Goal: Task Accomplishment & Management: Use online tool/utility

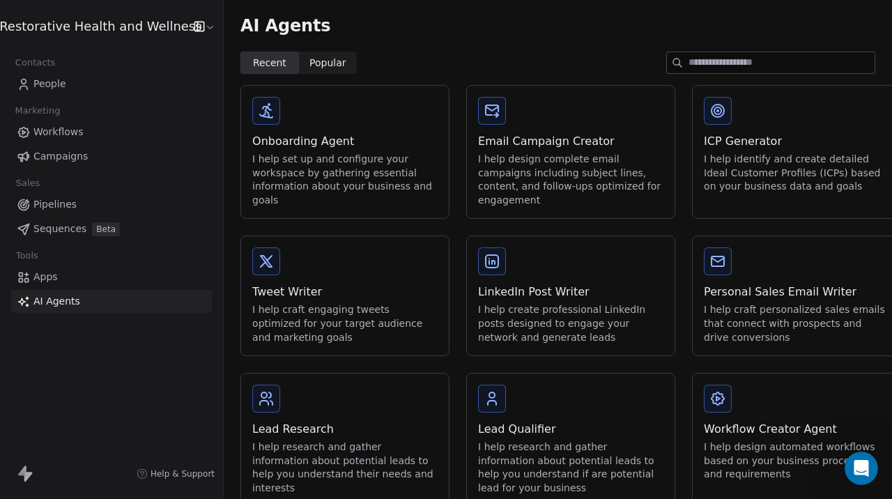
click at [37, 278] on span "Apps" at bounding box center [45, 277] width 24 height 15
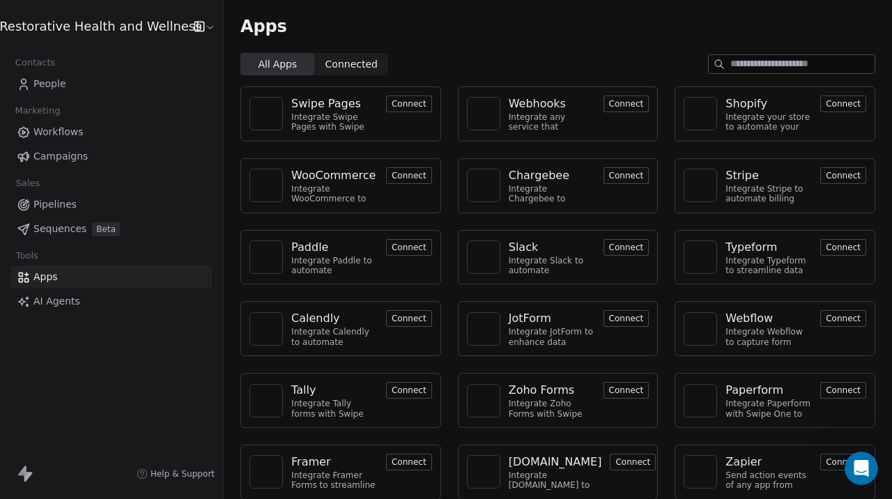
click at [522, 122] on div "Integrate any service that supports webhooks with Swipe One to capture and auto…" at bounding box center [552, 122] width 86 height 20
click at [519, 105] on div "Webhooks" at bounding box center [537, 104] width 57 height 17
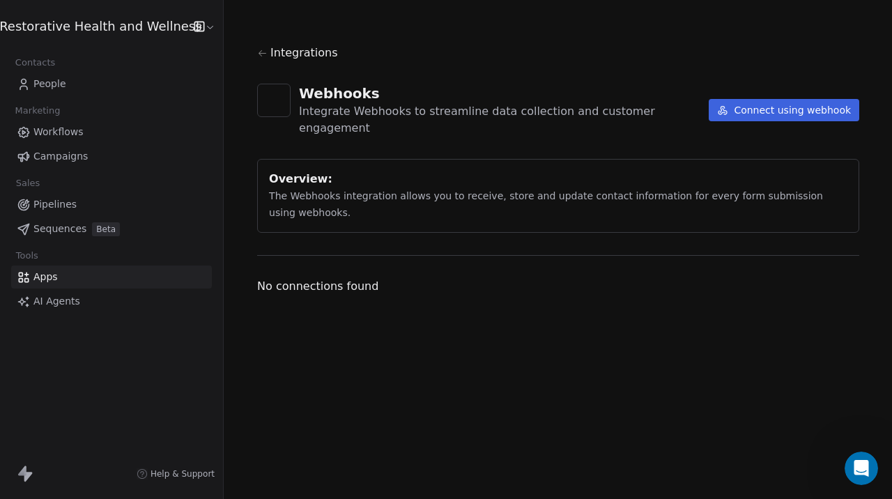
click at [302, 50] on span "Integrations" at bounding box center [305, 53] width 68 height 17
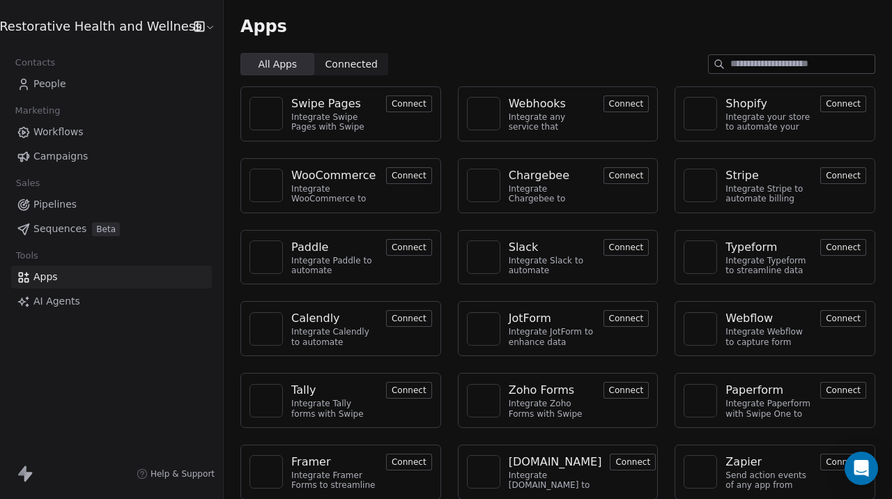
click at [174, 475] on span "Help & Support" at bounding box center [183, 474] width 64 height 11
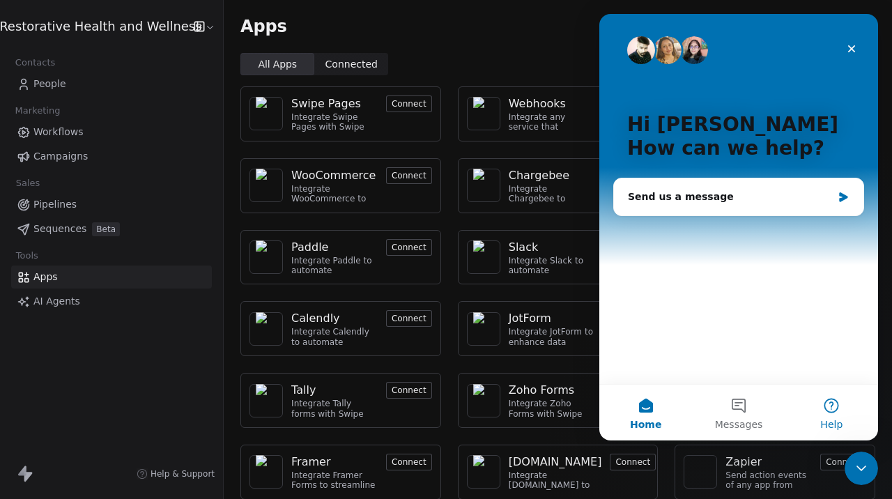
click at [827, 420] on span "Help" at bounding box center [832, 425] width 22 height 10
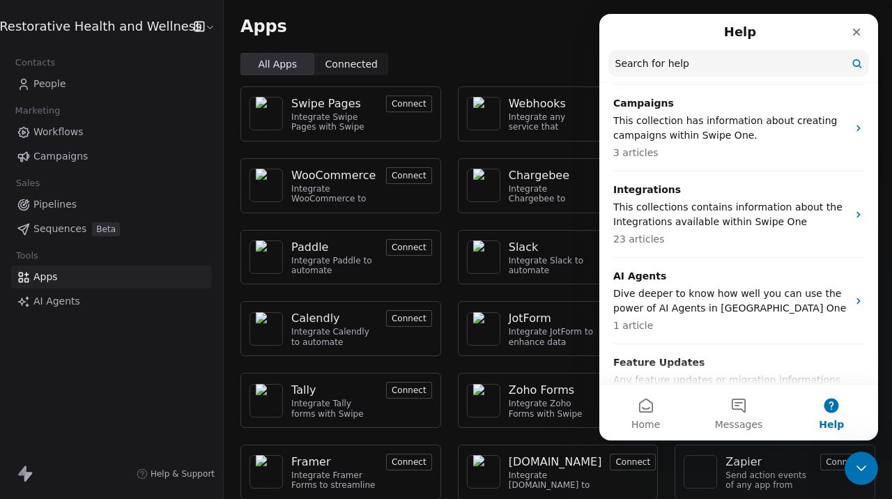
scroll to position [432, 0]
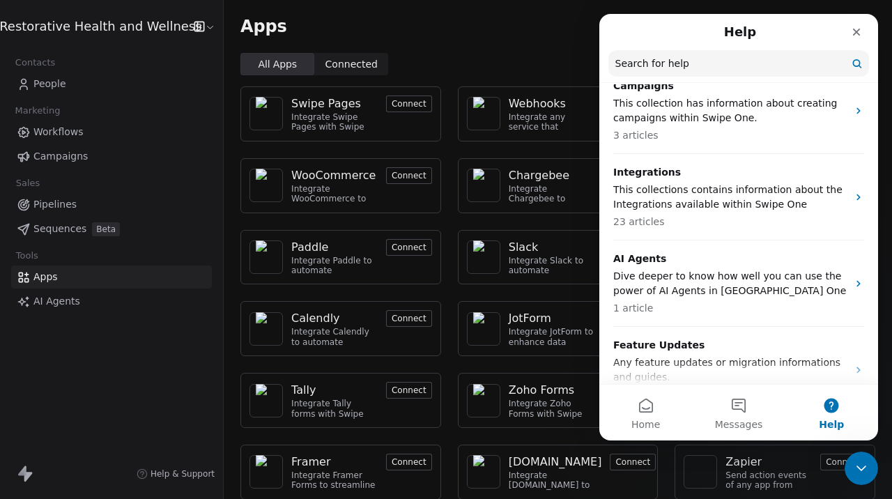
click at [697, 68] on input "Search for help" at bounding box center [739, 63] width 261 height 26
type input "*********"
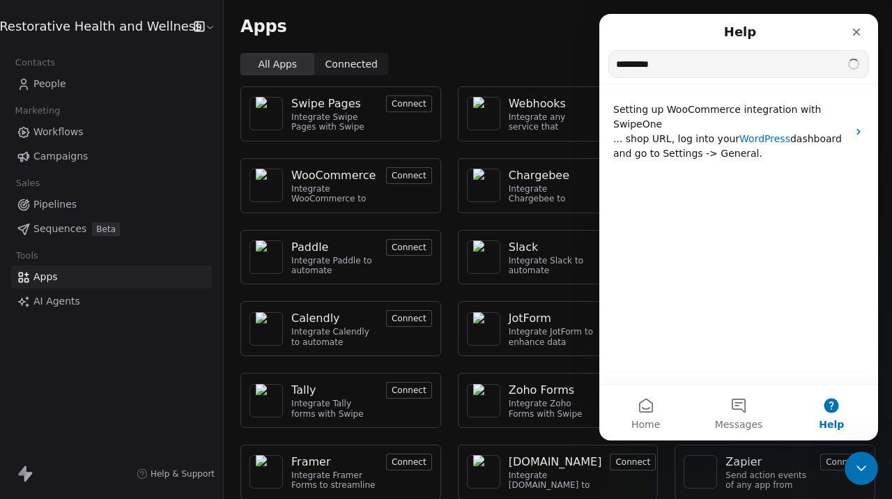
scroll to position [0, 0]
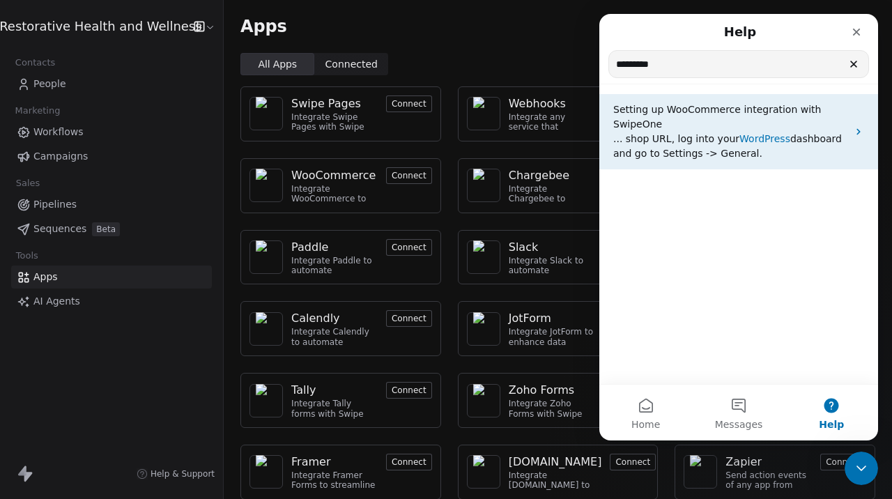
click at [685, 155] on span "dashboard and go to Settings -> General." at bounding box center [728, 146] width 229 height 26
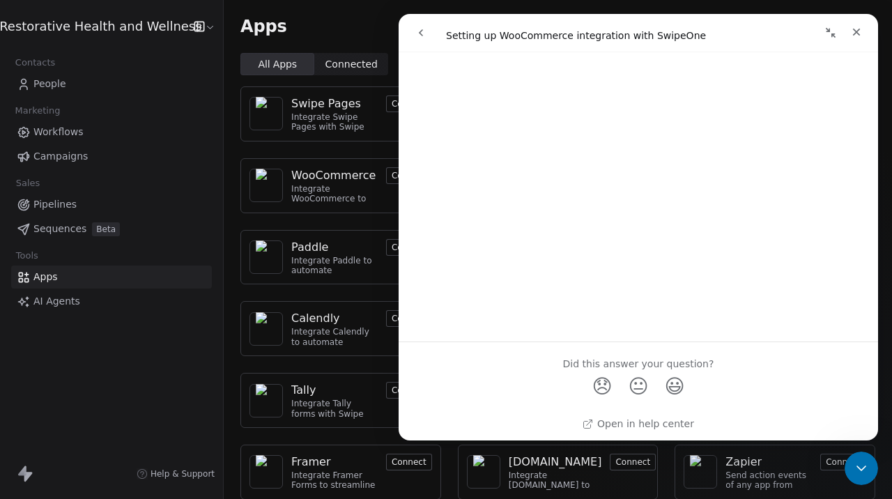
scroll to position [1429, 0]
click at [423, 33] on icon "go back" at bounding box center [421, 32] width 11 height 11
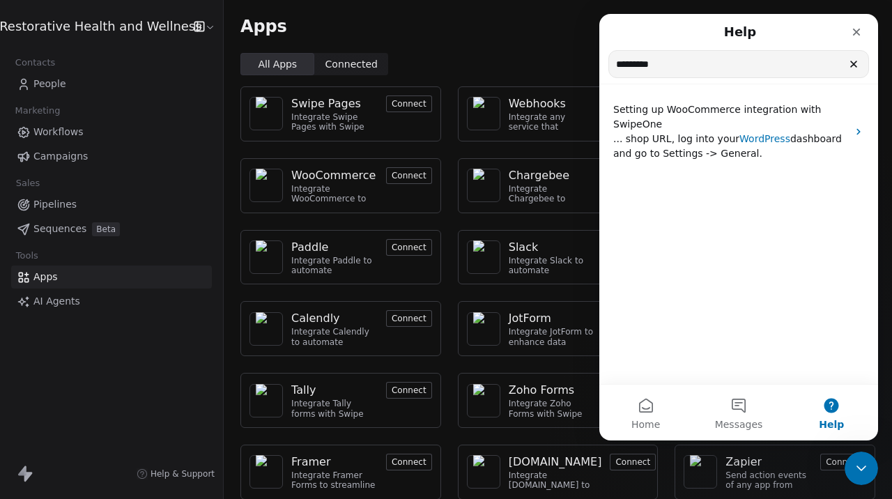
click at [853, 70] on icon "Clear" at bounding box center [854, 64] width 11 height 11
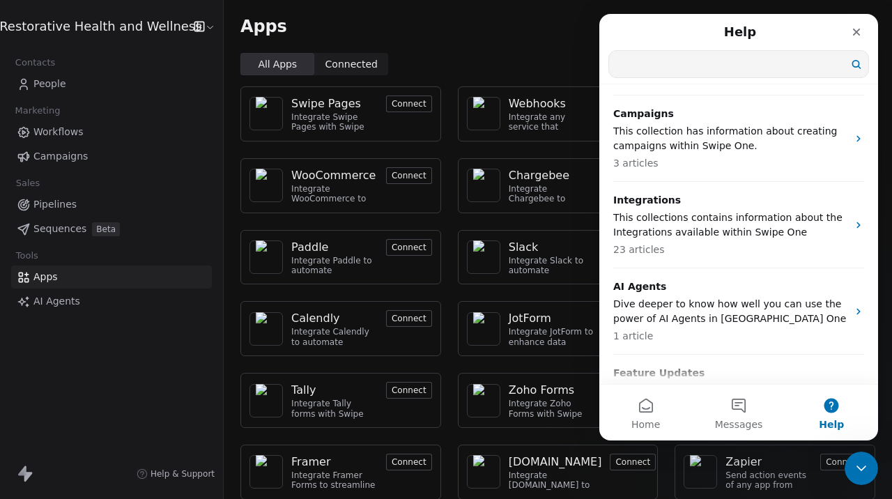
scroll to position [410, 0]
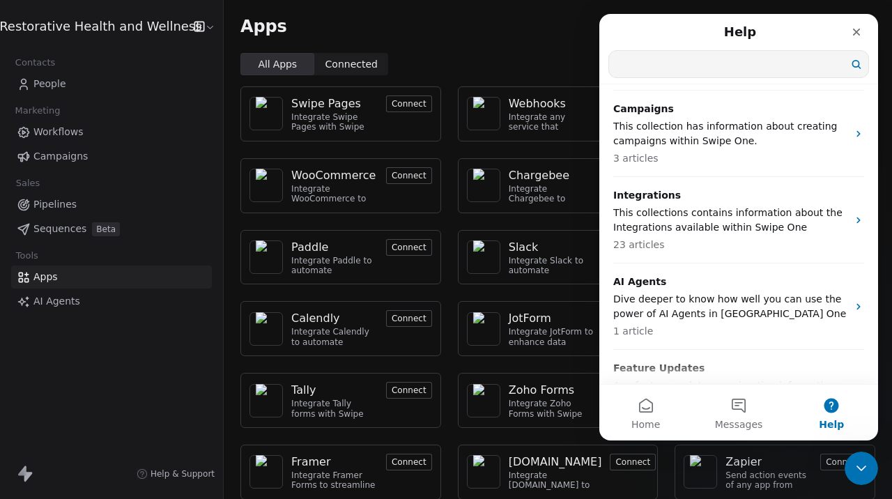
click at [761, 206] on p "This collections contains information about the Integrations available within S…" at bounding box center [731, 220] width 234 height 29
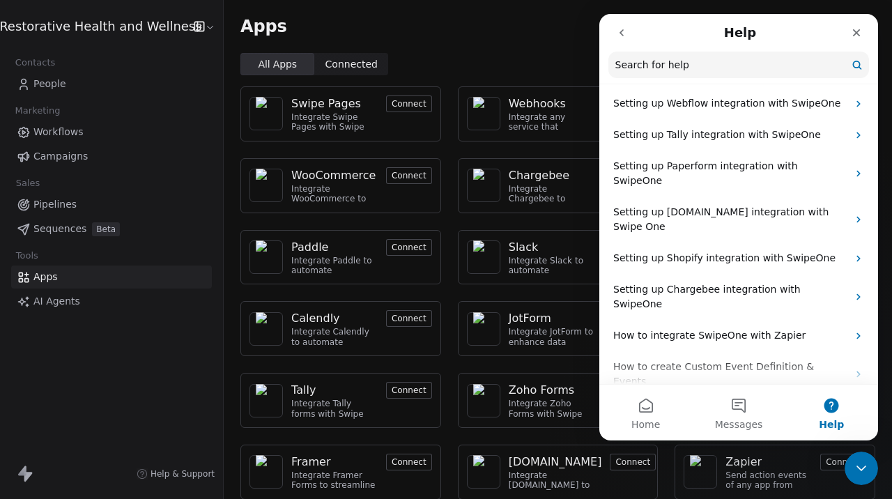
scroll to position [553, 0]
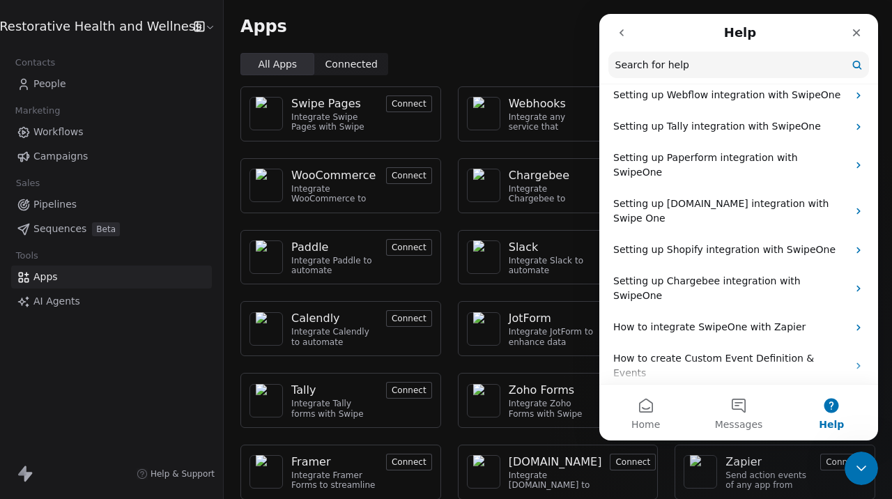
click at [774, 397] on p "Swipeone APIs" at bounding box center [731, 404] width 234 height 15
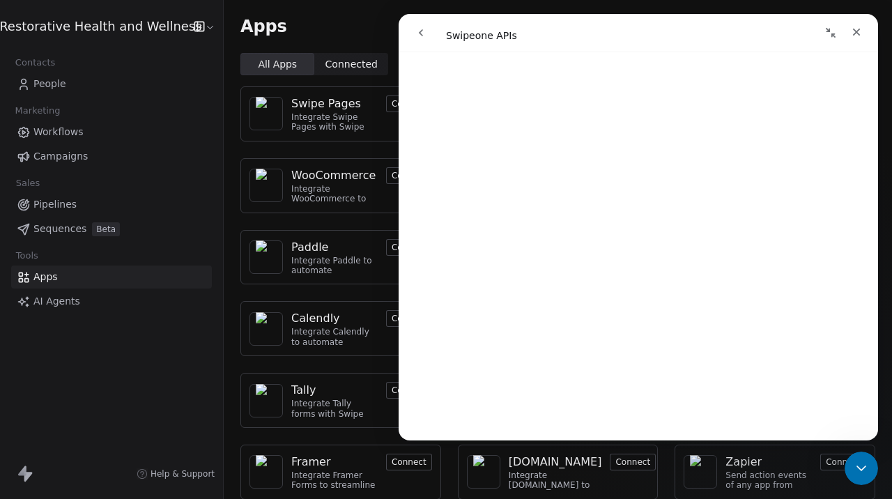
scroll to position [547, 0]
click at [854, 30] on icon "Close" at bounding box center [856, 31] width 11 height 11
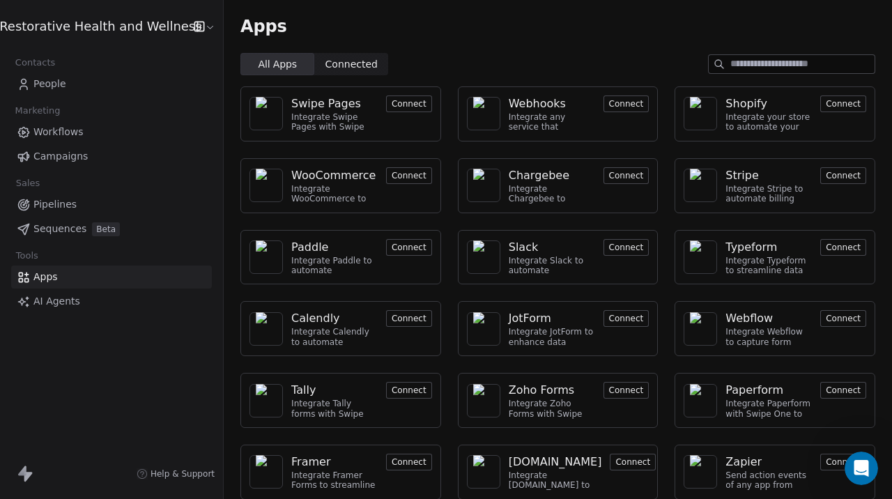
scroll to position [0, 0]
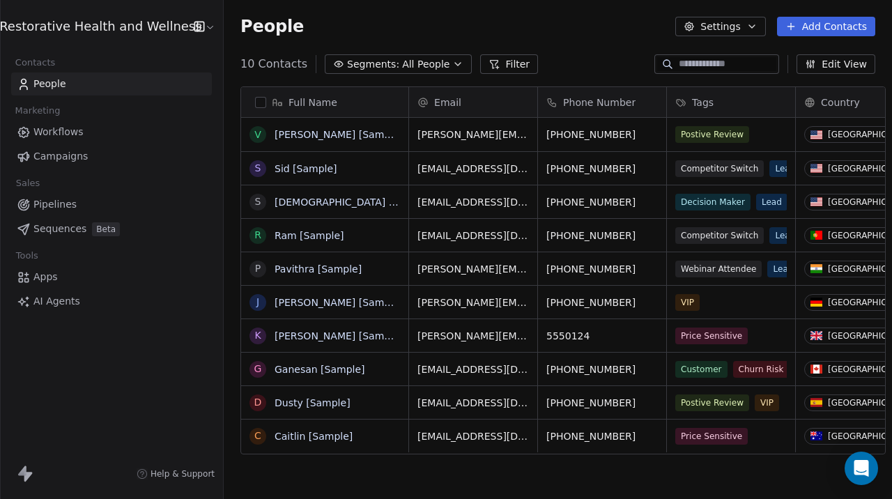
scroll to position [439, 679]
click at [199, 29] on html "Restorative Health and Wellness Contacts People Marketing Workflows Campaigns S…" at bounding box center [446, 249] width 892 height 499
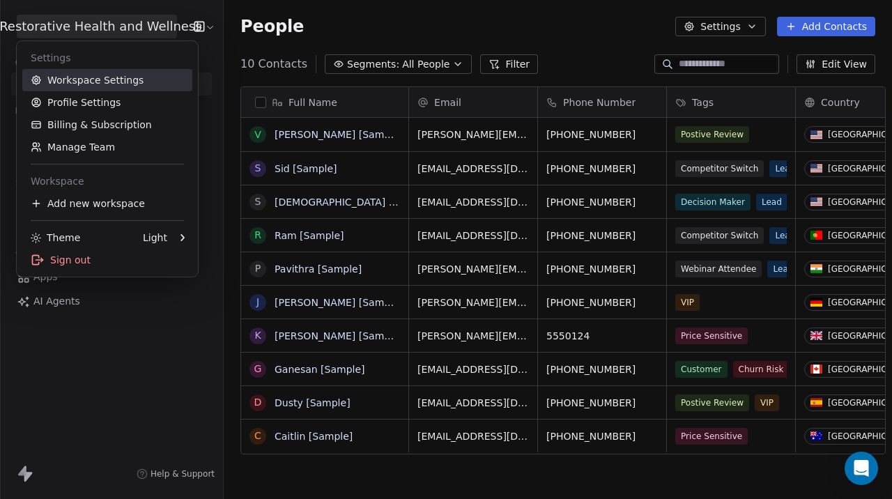
click at [133, 80] on link "Workspace Settings" at bounding box center [107, 80] width 170 height 22
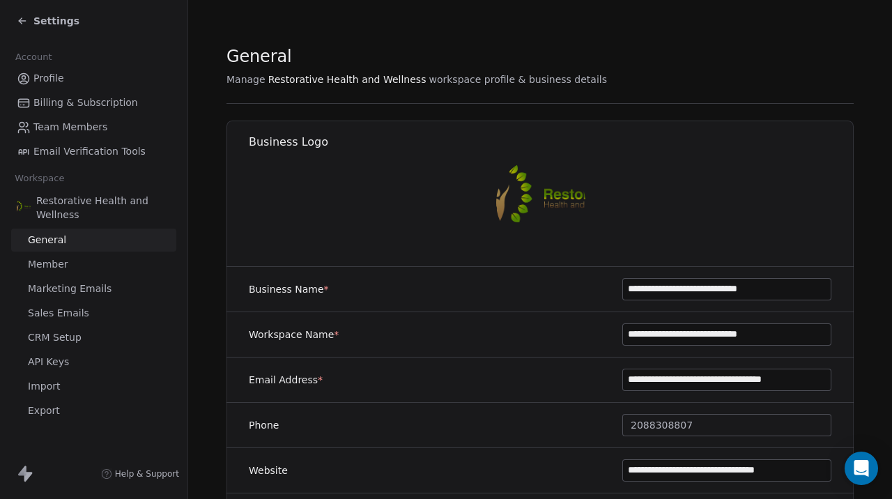
click at [57, 365] on span "API Keys" at bounding box center [48, 362] width 41 height 15
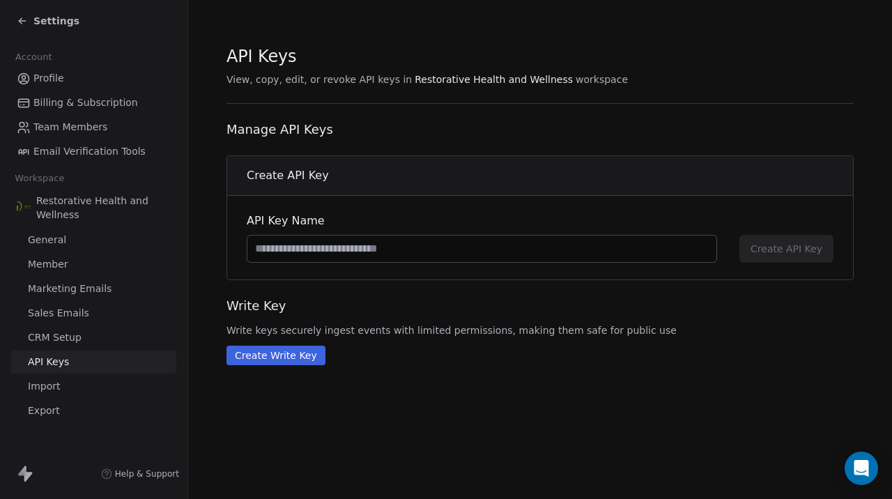
click at [317, 250] on input at bounding box center [482, 249] width 469 height 26
type input "******"
click at [803, 251] on span "Create API Key" at bounding box center [787, 249] width 72 height 14
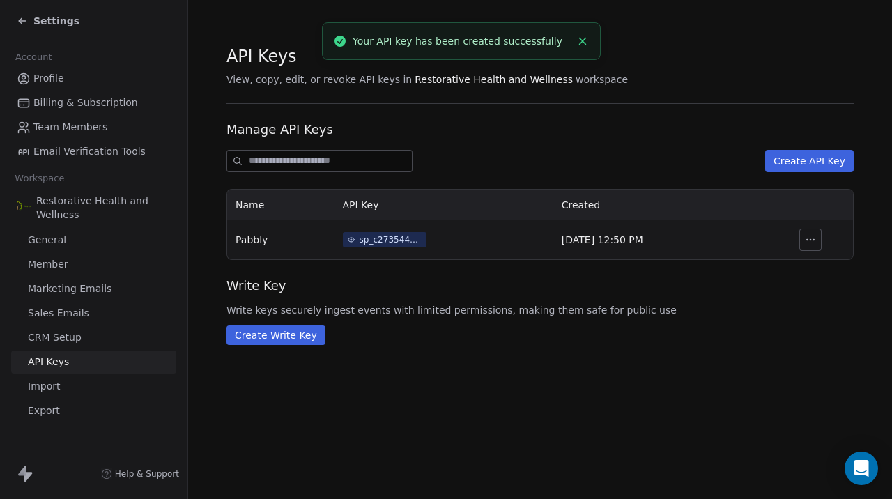
click at [385, 238] on div "sp_c273544ba66644f8965b94dc22b69fff" at bounding box center [391, 240] width 63 height 13
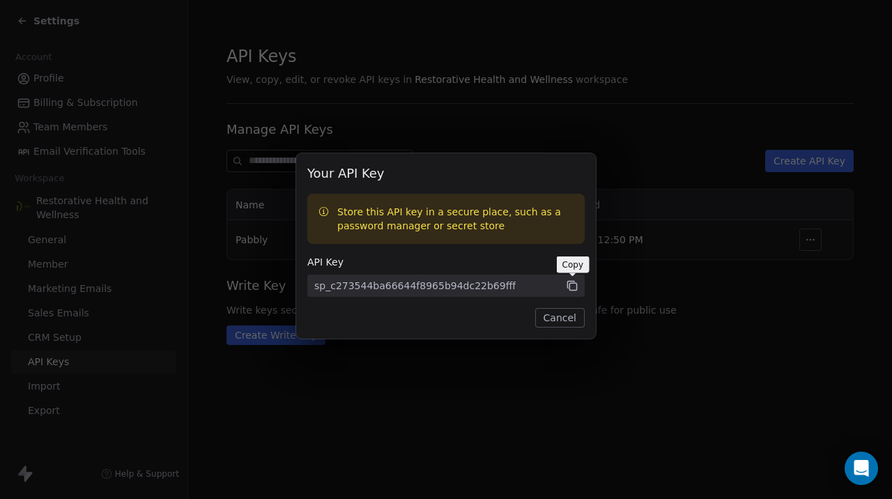
click at [573, 286] on icon at bounding box center [572, 286] width 13 height 13
